Goal: Navigation & Orientation: Go to known website

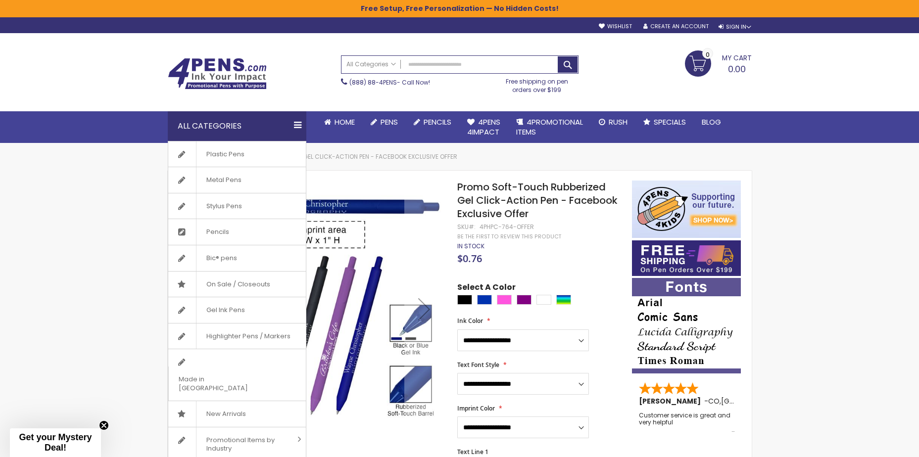
click at [231, 125] on div "All Categories" at bounding box center [237, 126] width 139 height 30
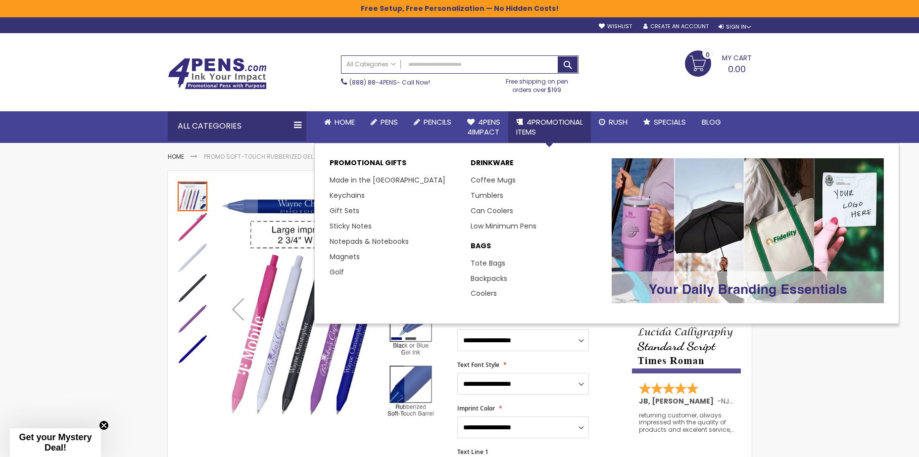
click at [545, 123] on span "4PROMOTIONAL ITEMS" at bounding box center [549, 127] width 67 height 20
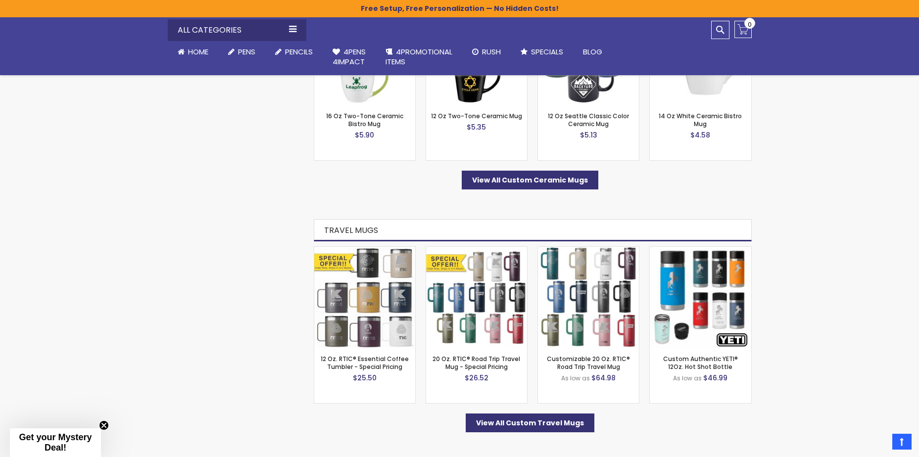
scroll to position [643, 0]
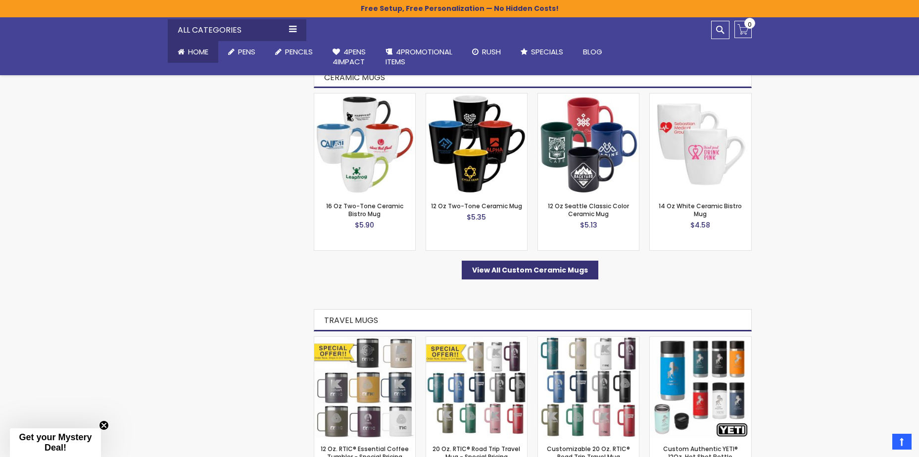
click at [193, 51] on span "Home" at bounding box center [198, 52] width 20 height 10
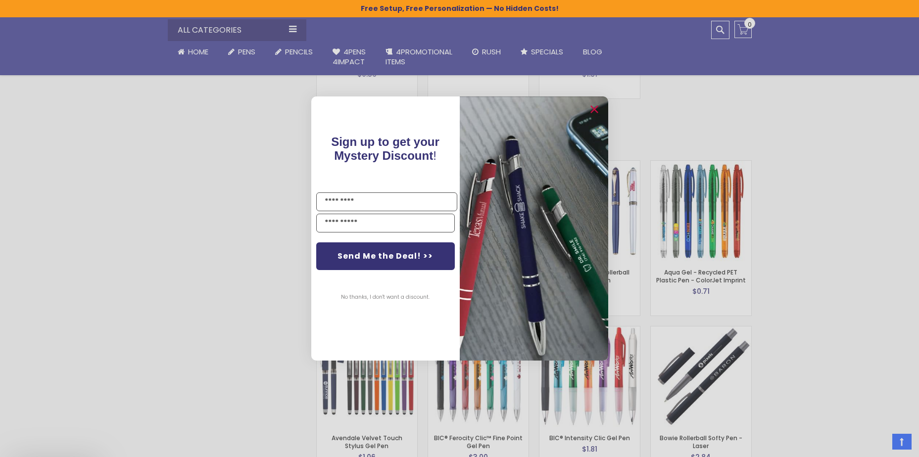
scroll to position [1484, 0]
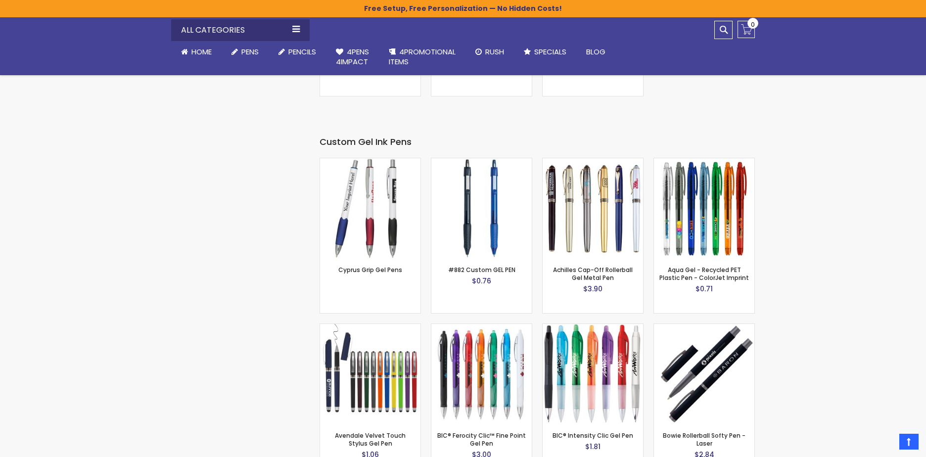
click at [553, 49] on div "Close dialog Sign up to get your Mystery Discount ! Name Email Send Me the Deal…" at bounding box center [463, 228] width 926 height 457
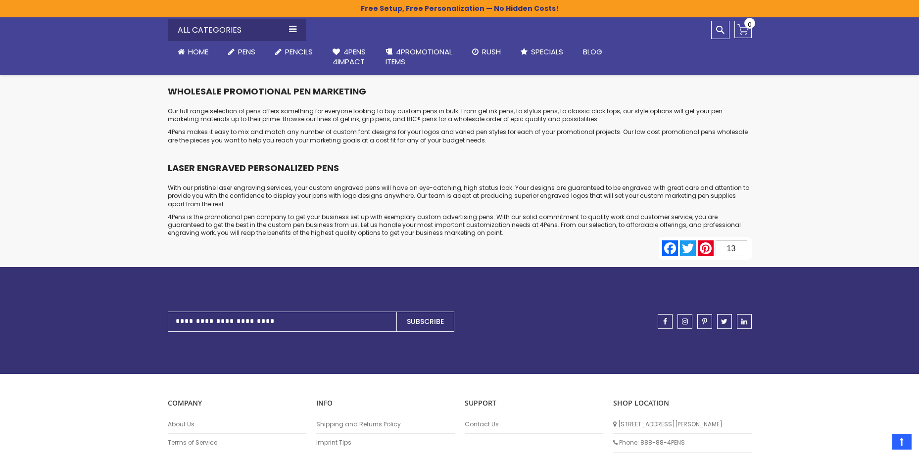
scroll to position [4849, 0]
